Goal: Task Accomplishment & Management: Use online tool/utility

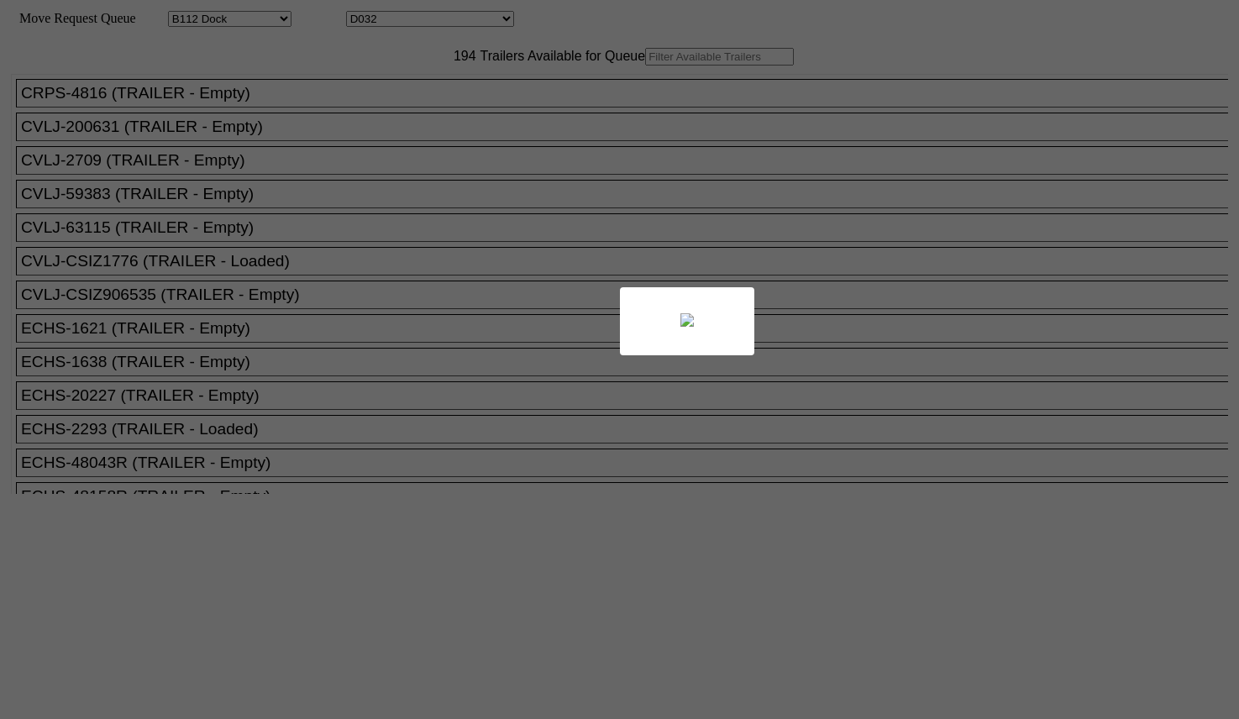
select select "121"
select select "3278"
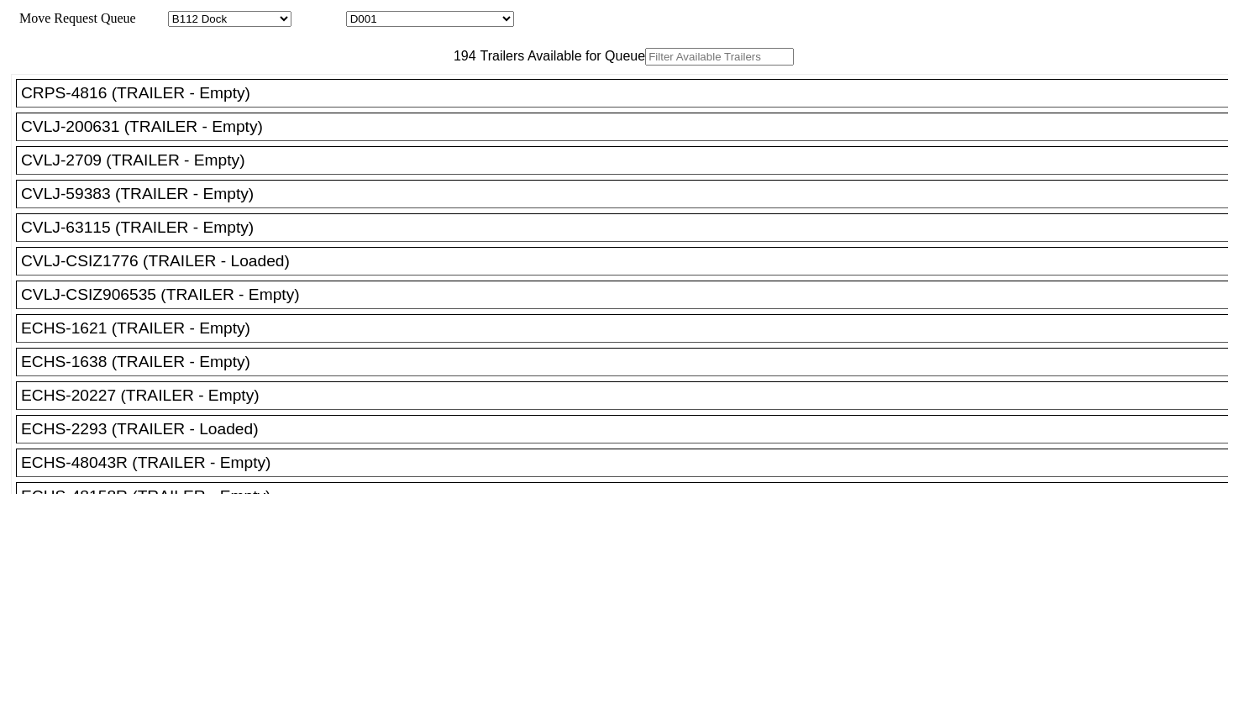
click at [645, 66] on input "text" at bounding box center [719, 57] width 149 height 18
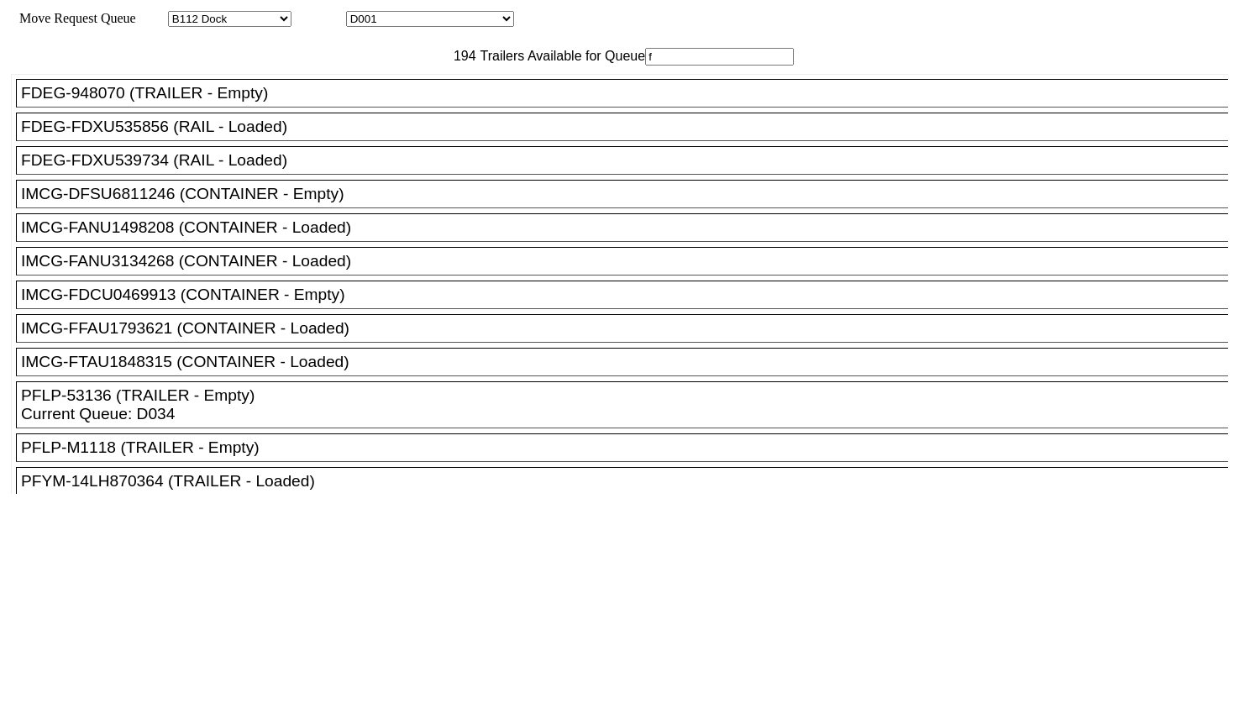
type input "f"
click at [259, 102] on div "FDEG-948070 (TRAILER - Empty)" at bounding box center [629, 93] width 1217 height 18
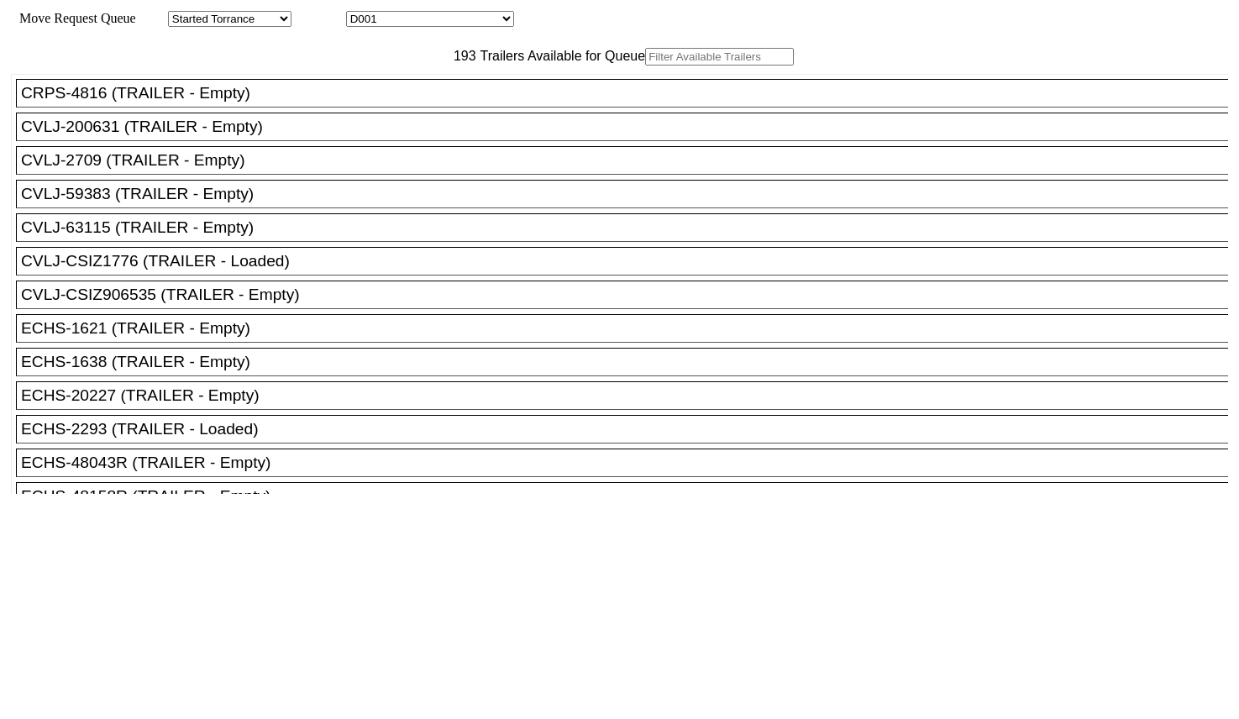
click at [645, 66] on input "text" at bounding box center [719, 57] width 149 height 18
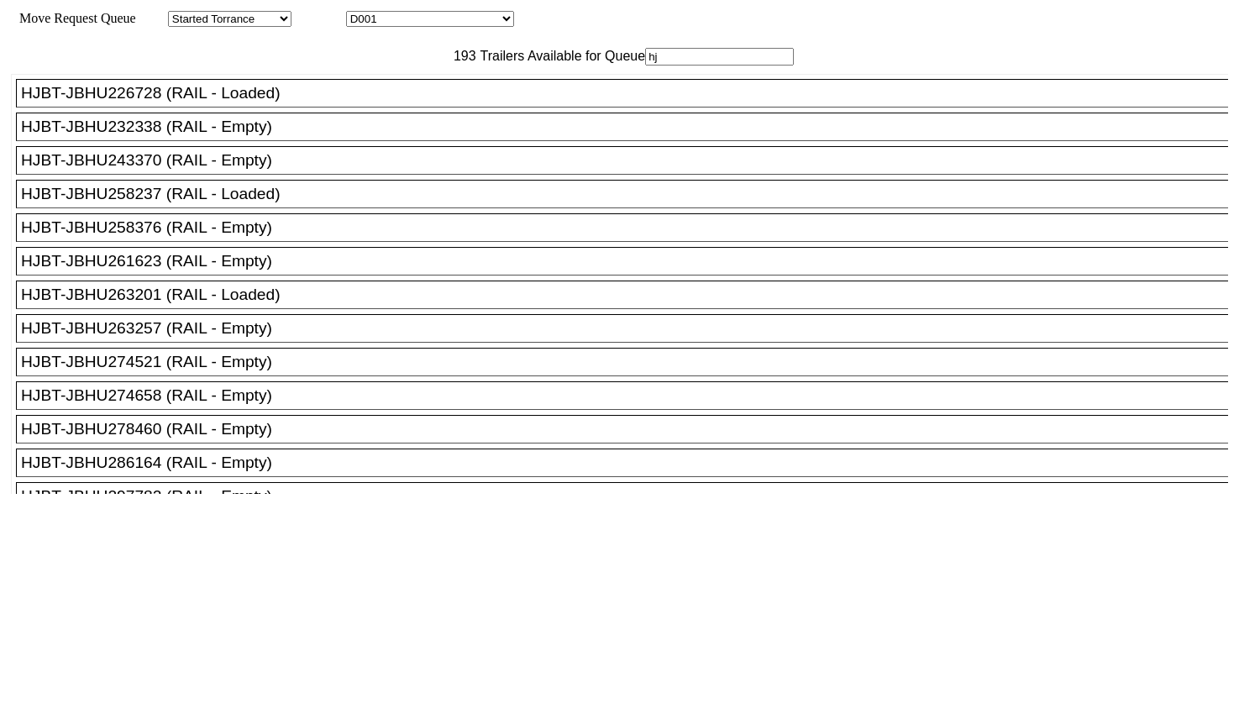
type input "hj"
click at [262, 371] on div "HJBT-JBHU274521 (RAIL - Empty)" at bounding box center [629, 362] width 1217 height 18
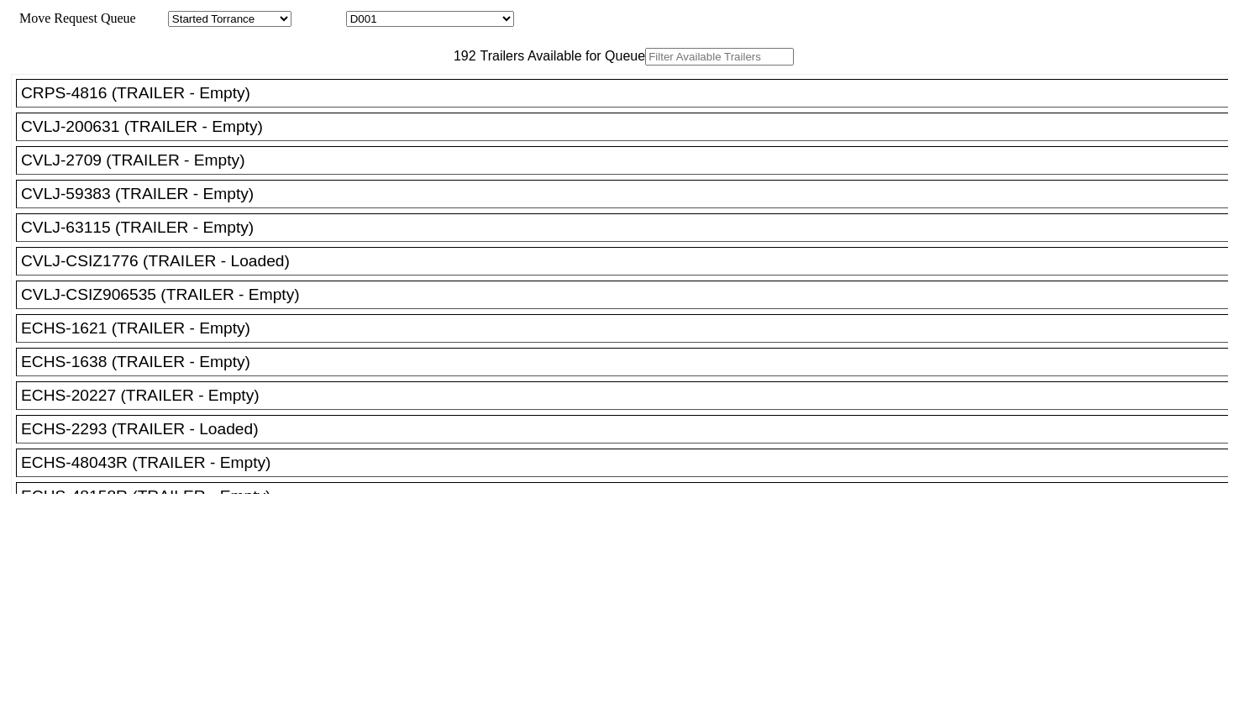
click at [645, 66] on input "text" at bounding box center [719, 57] width 149 height 18
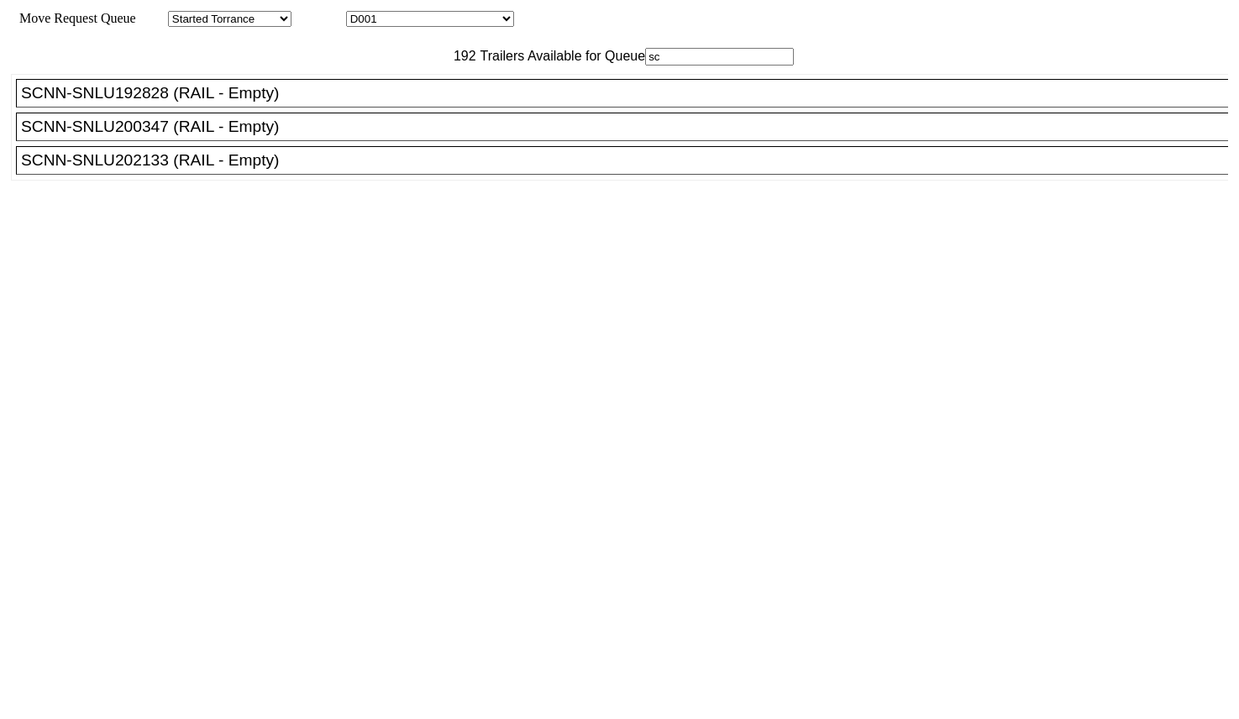
type input "sc"
click at [254, 170] on div "SCNN-SNLU202133 (RAIL - Empty)" at bounding box center [629, 160] width 1217 height 18
